Goal: Check status: Check status

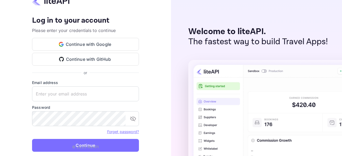
type input "[EMAIL_ADDRESS][DOMAIN_NAME]"
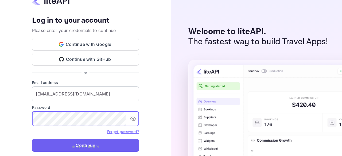
click at [71, 145] on button "Continue" at bounding box center [85, 145] width 107 height 13
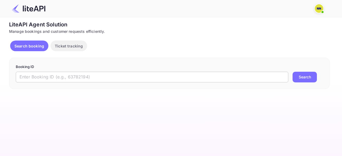
click at [126, 76] on input "text" at bounding box center [152, 77] width 273 height 11
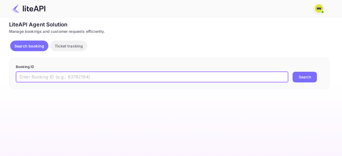
paste input "8993300"
type input "8993300"
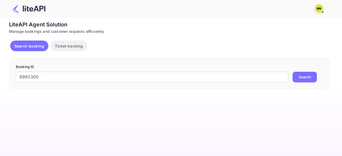
click at [302, 79] on button "Search" at bounding box center [305, 77] width 24 height 11
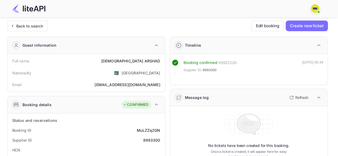
scroll to position [80, 0]
